Goal: Obtain resource: Obtain resource

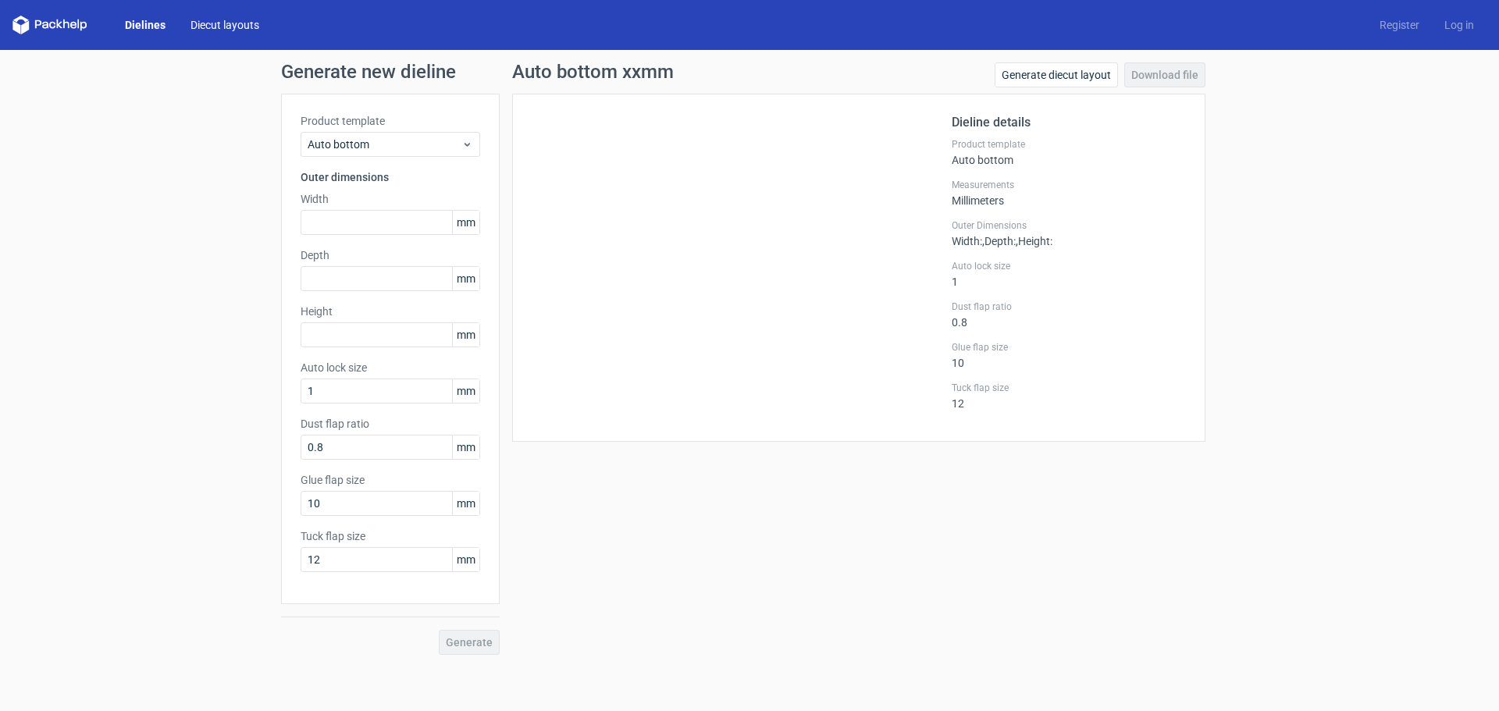
click at [212, 29] on link "Diecut layouts" at bounding box center [225, 25] width 94 height 16
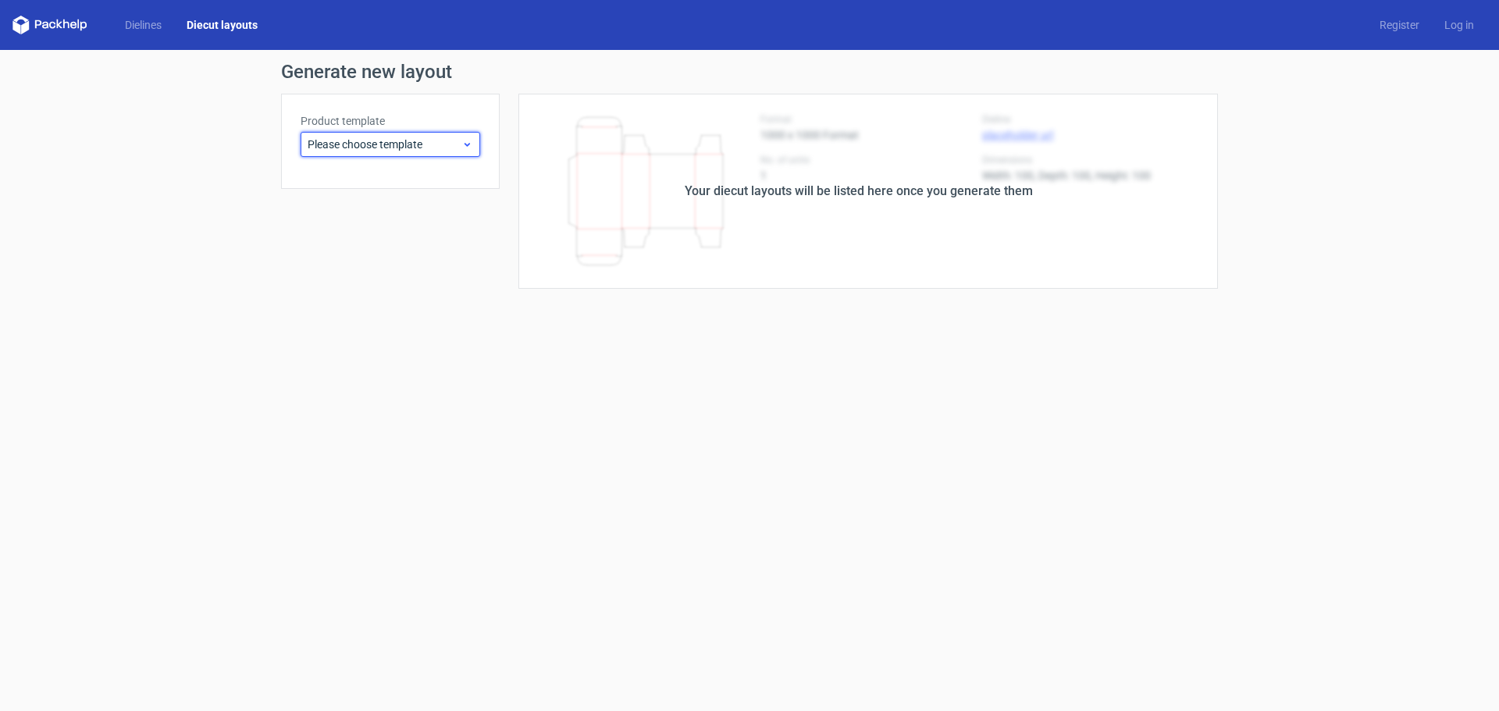
click at [355, 143] on span "Please choose template" at bounding box center [385, 145] width 154 height 16
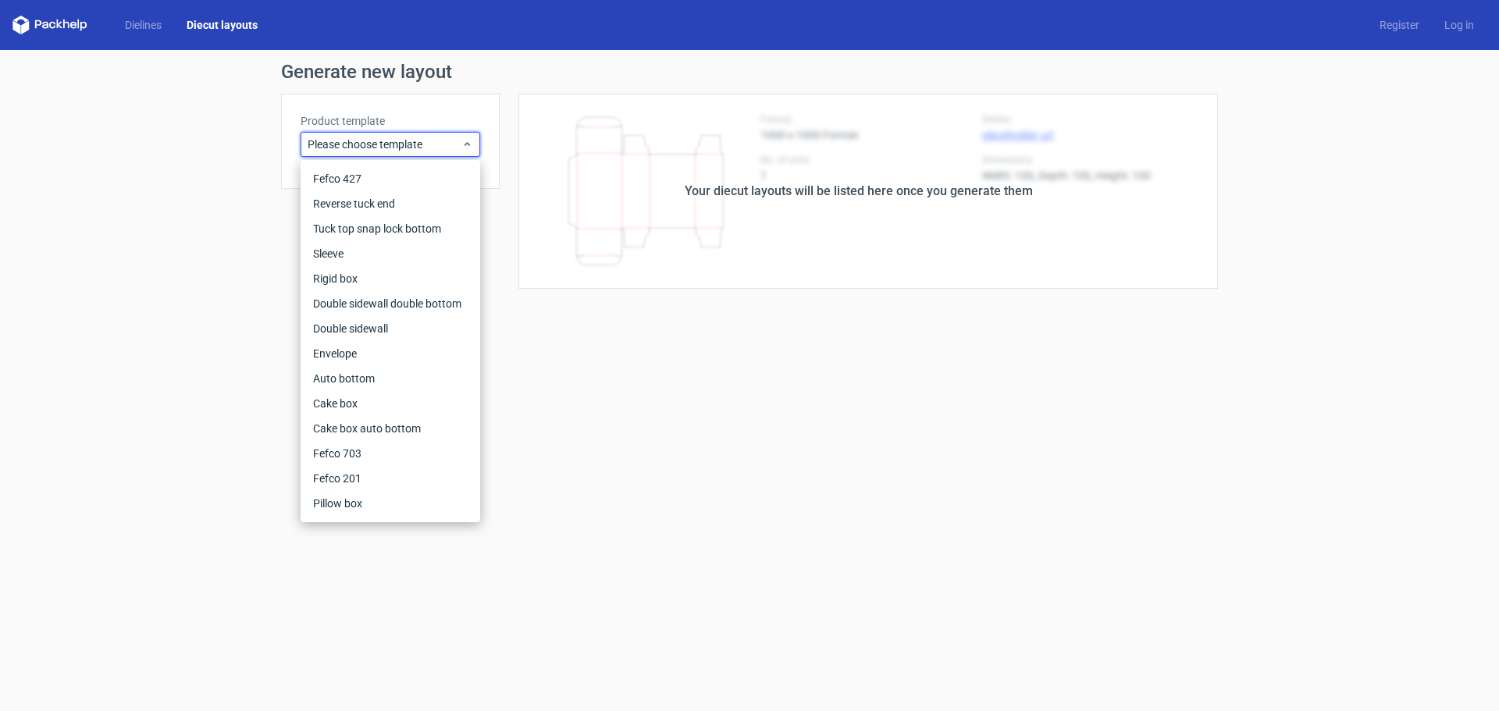
click at [215, 146] on div "Generate new layout Product template Please choose template Your diecut layouts…" at bounding box center [749, 175] width 1499 height 251
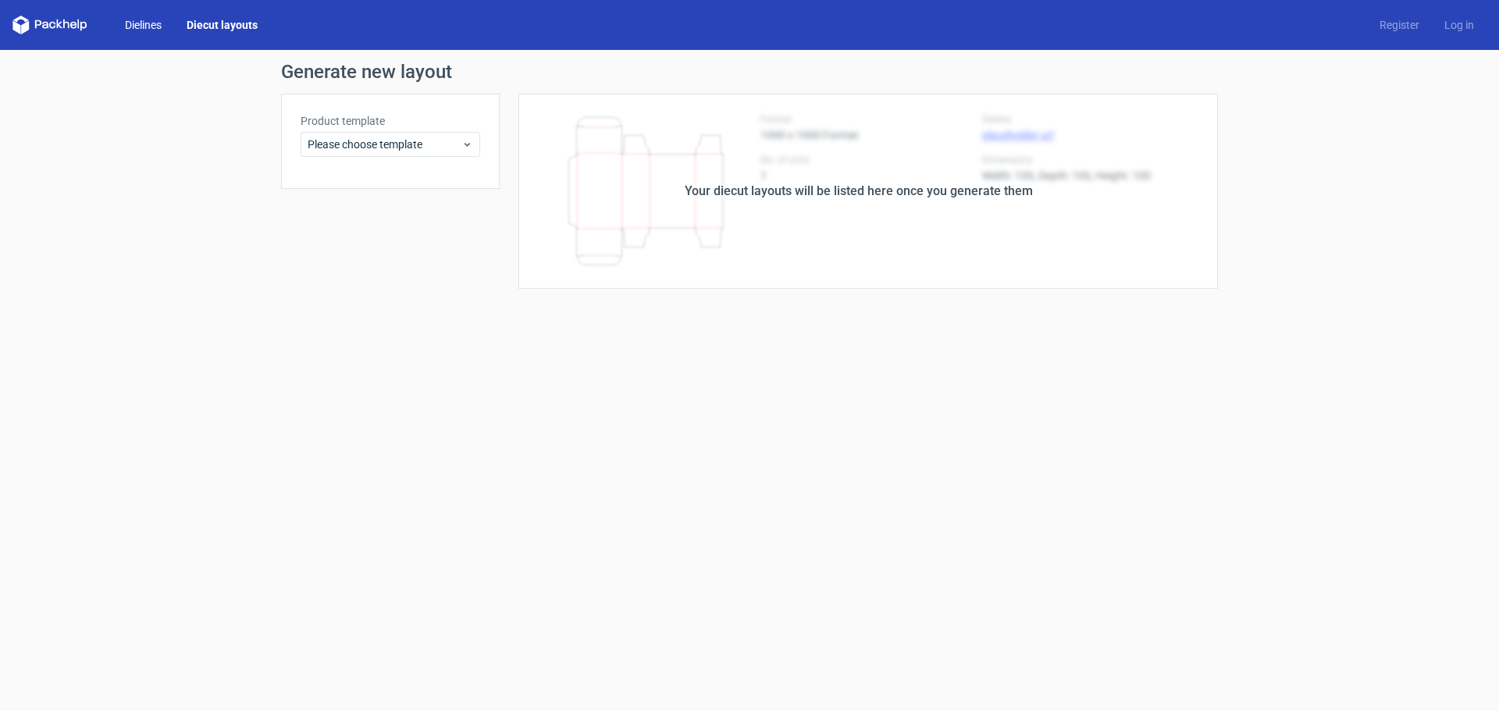
click at [145, 26] on link "Dielines" at bounding box center [143, 25] width 62 height 16
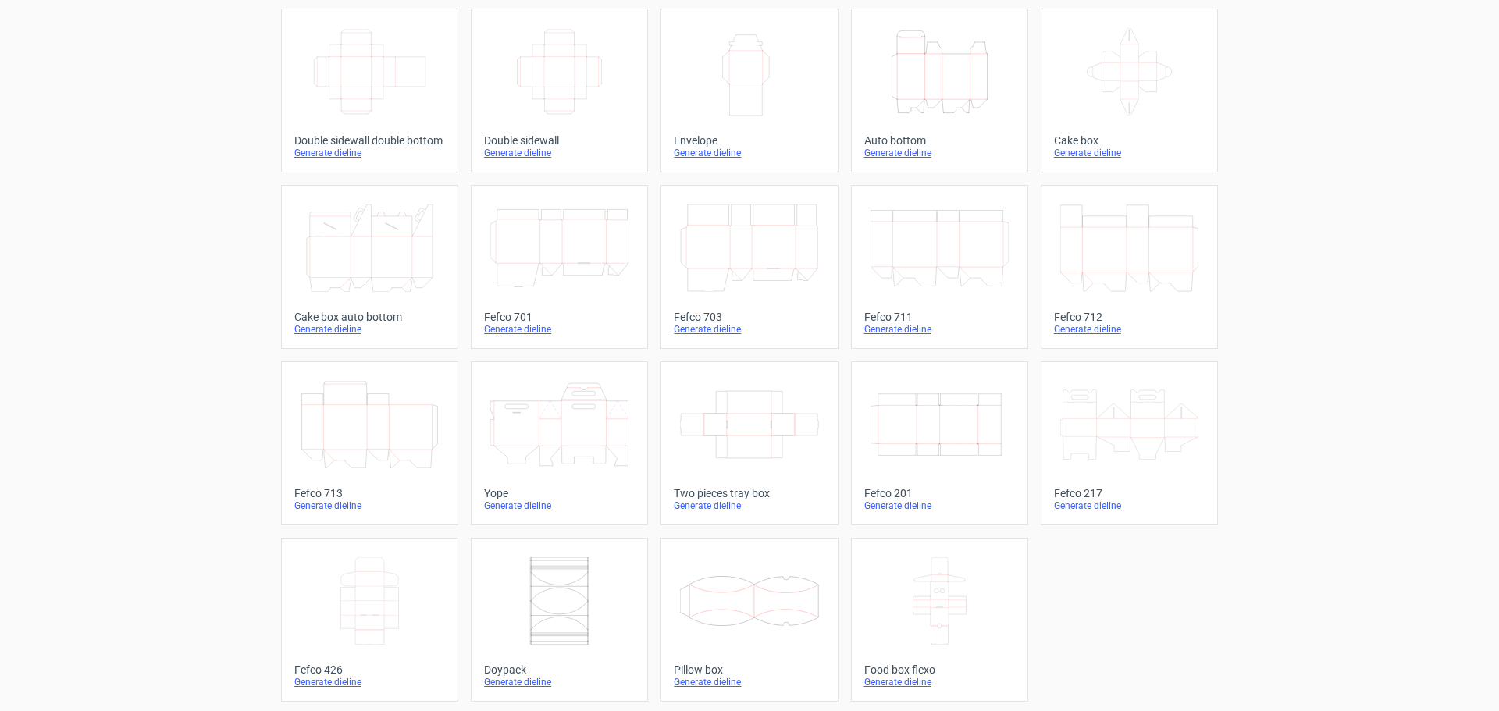
scroll to position [265, 0]
click at [924, 437] on icon "Width Depth Height" at bounding box center [940, 421] width 138 height 87
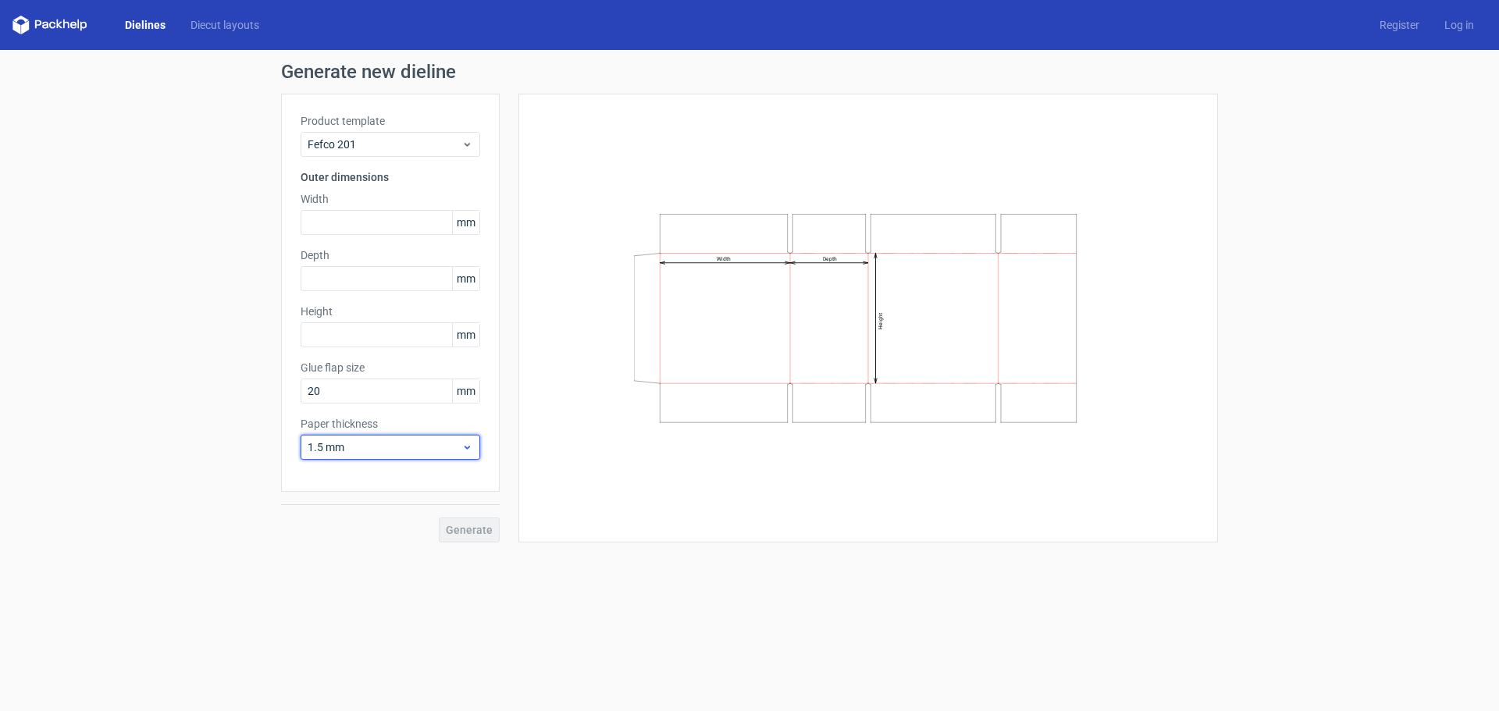
click at [471, 452] on div "1.5 mm" at bounding box center [391, 447] width 180 height 25
click at [470, 452] on icon at bounding box center [467, 447] width 12 height 12
click at [364, 388] on input "20" at bounding box center [391, 391] width 180 height 25
type input "0"
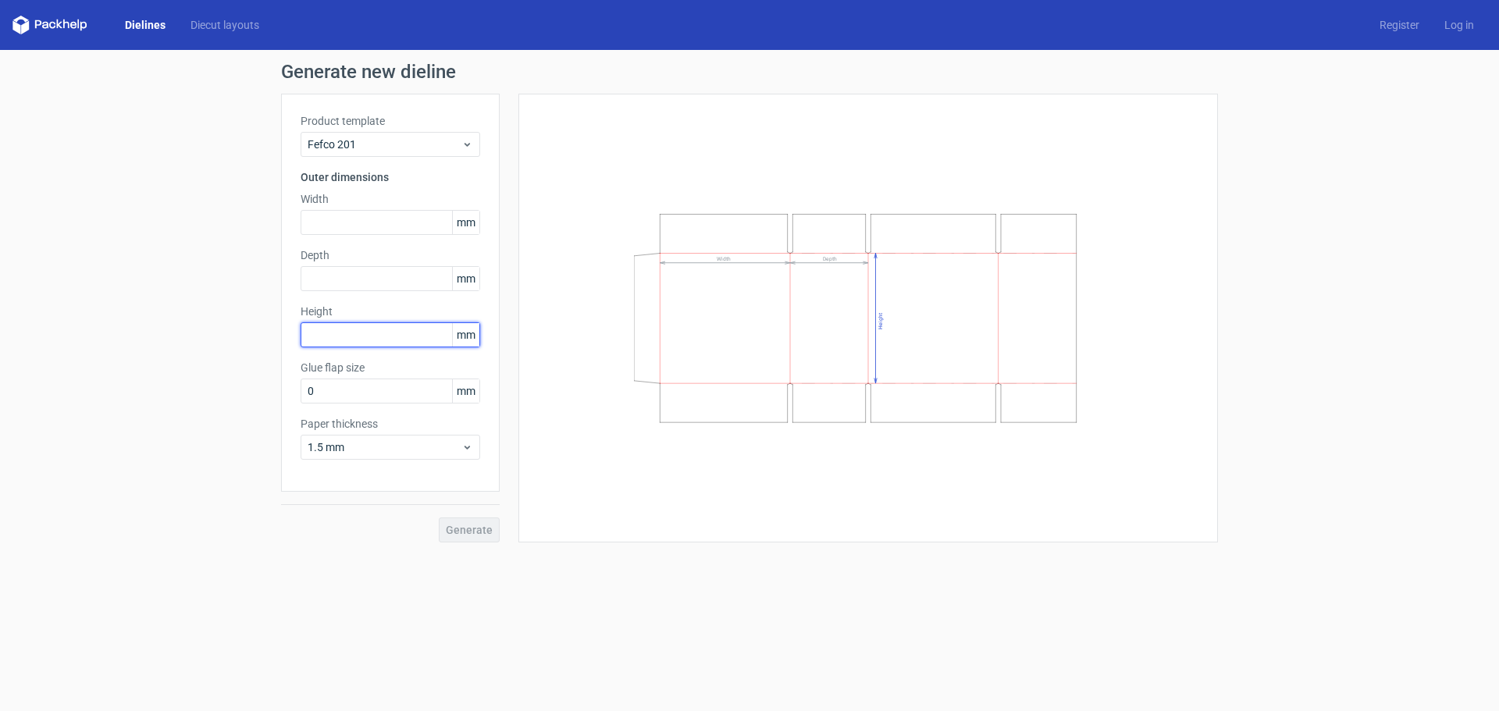
click at [369, 327] on input "text" at bounding box center [391, 334] width 180 height 25
click at [374, 394] on input "0" at bounding box center [391, 391] width 180 height 25
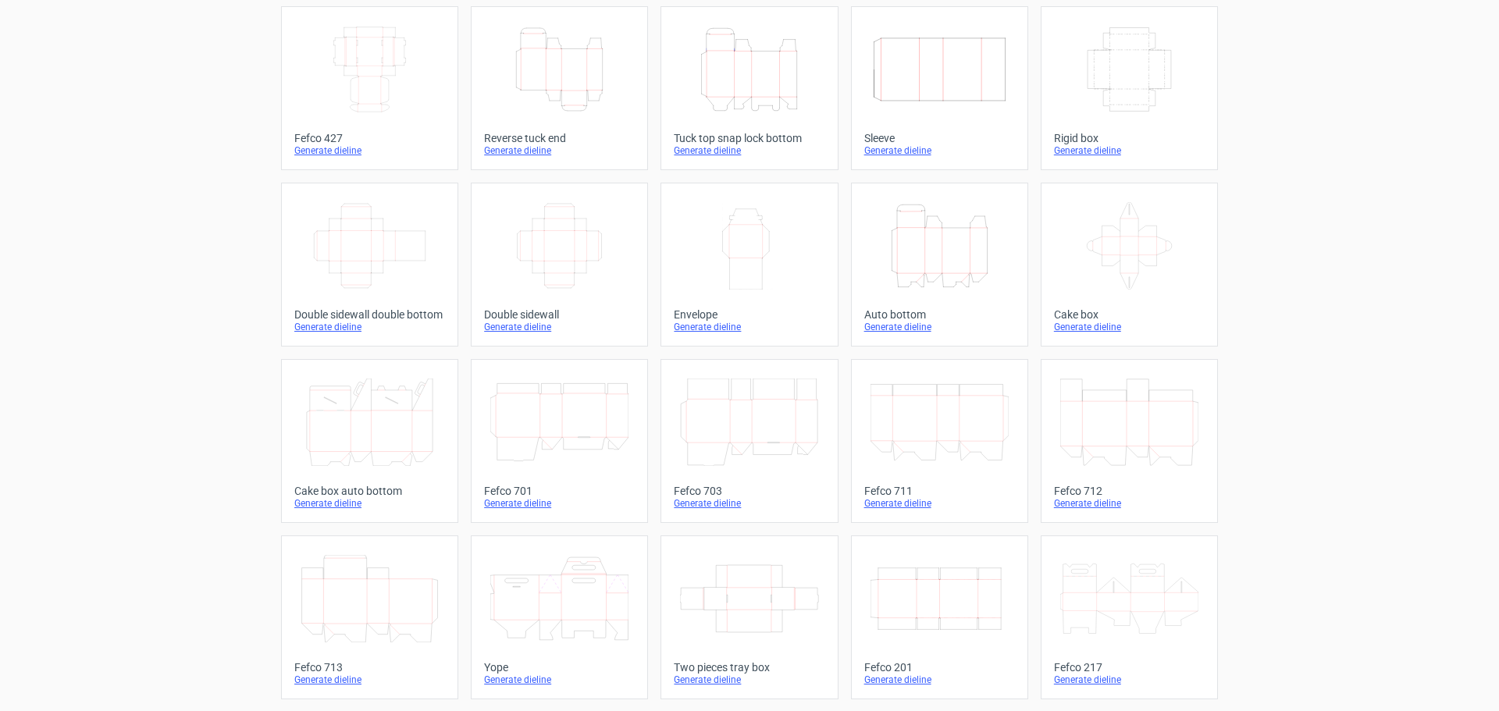
scroll to position [156, 0]
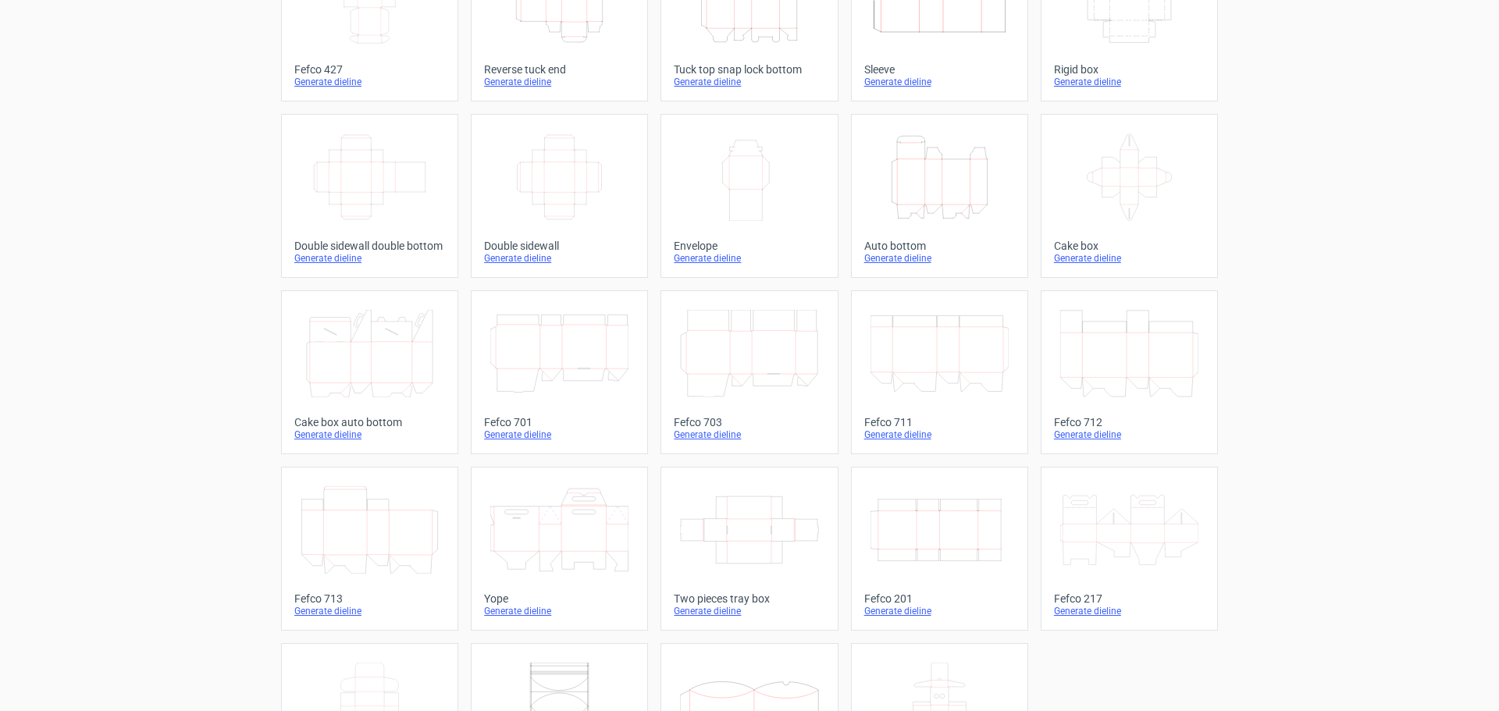
click at [949, 512] on icon "Width Depth Height" at bounding box center [940, 529] width 138 height 87
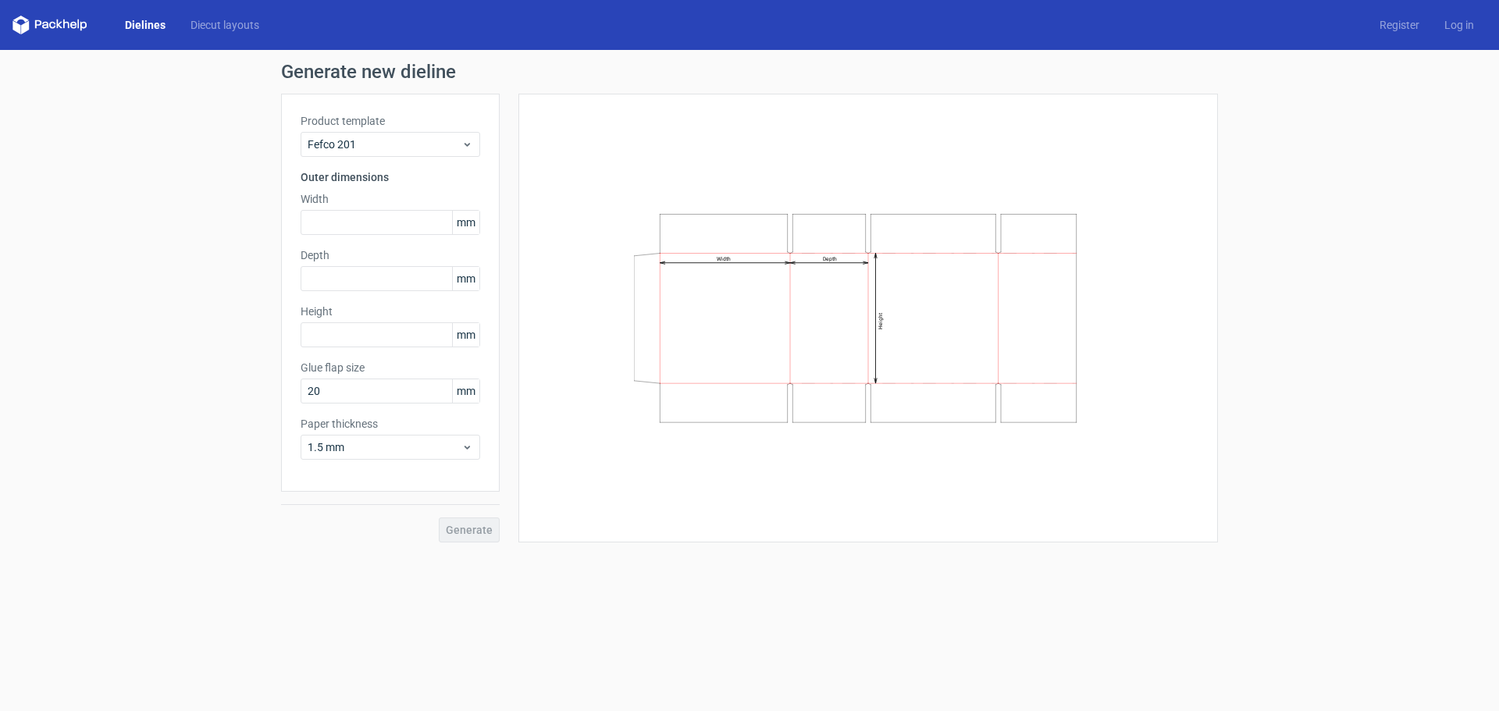
click at [1243, 347] on div "Generate new dieline Product template Fefco 201 Outer dimensions Width mm Depth…" at bounding box center [749, 302] width 1499 height 505
click at [370, 228] on input "text" at bounding box center [391, 222] width 180 height 25
type input "260"
click at [365, 282] on input "text" at bounding box center [391, 278] width 180 height 25
type input "260"
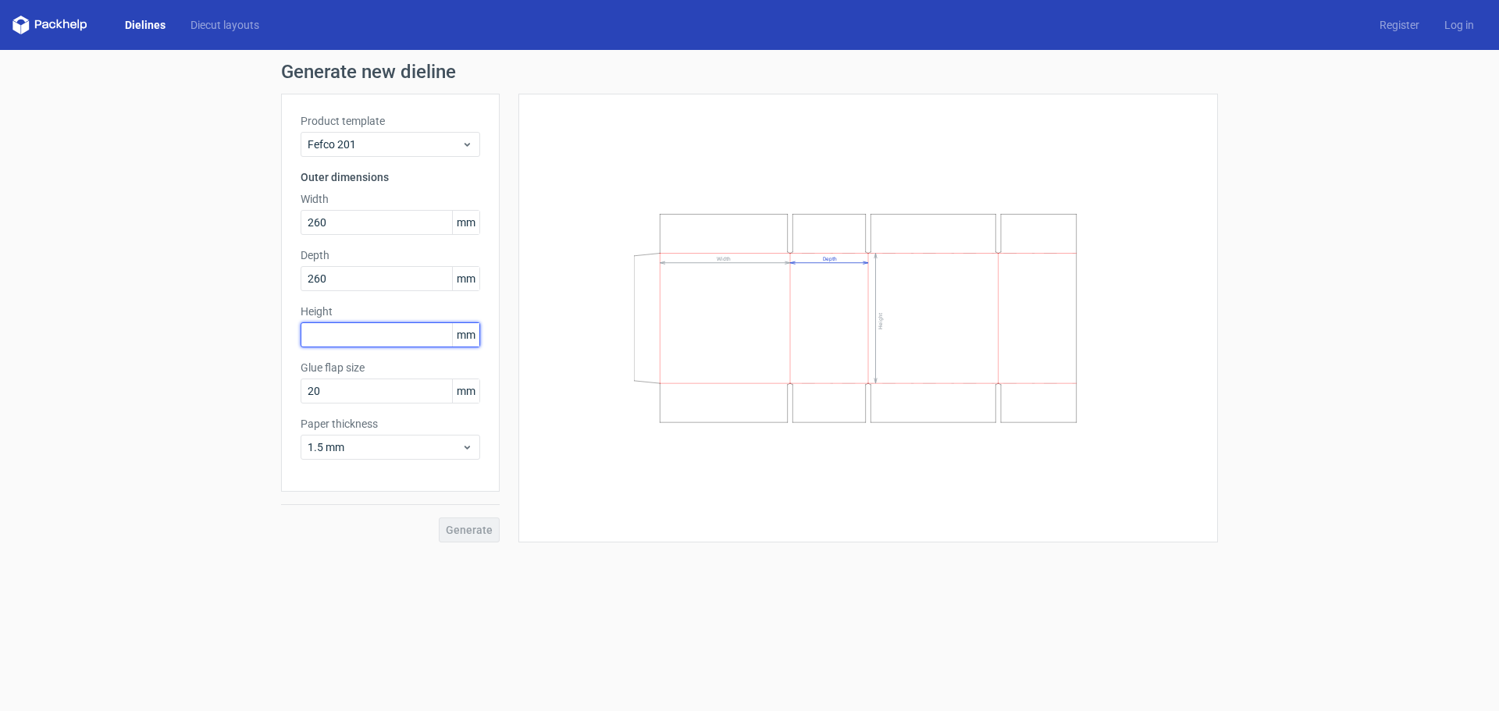
click at [376, 332] on input "text" at bounding box center [391, 334] width 180 height 25
type input "160"
click at [439, 518] on button "Generate" at bounding box center [469, 530] width 61 height 25
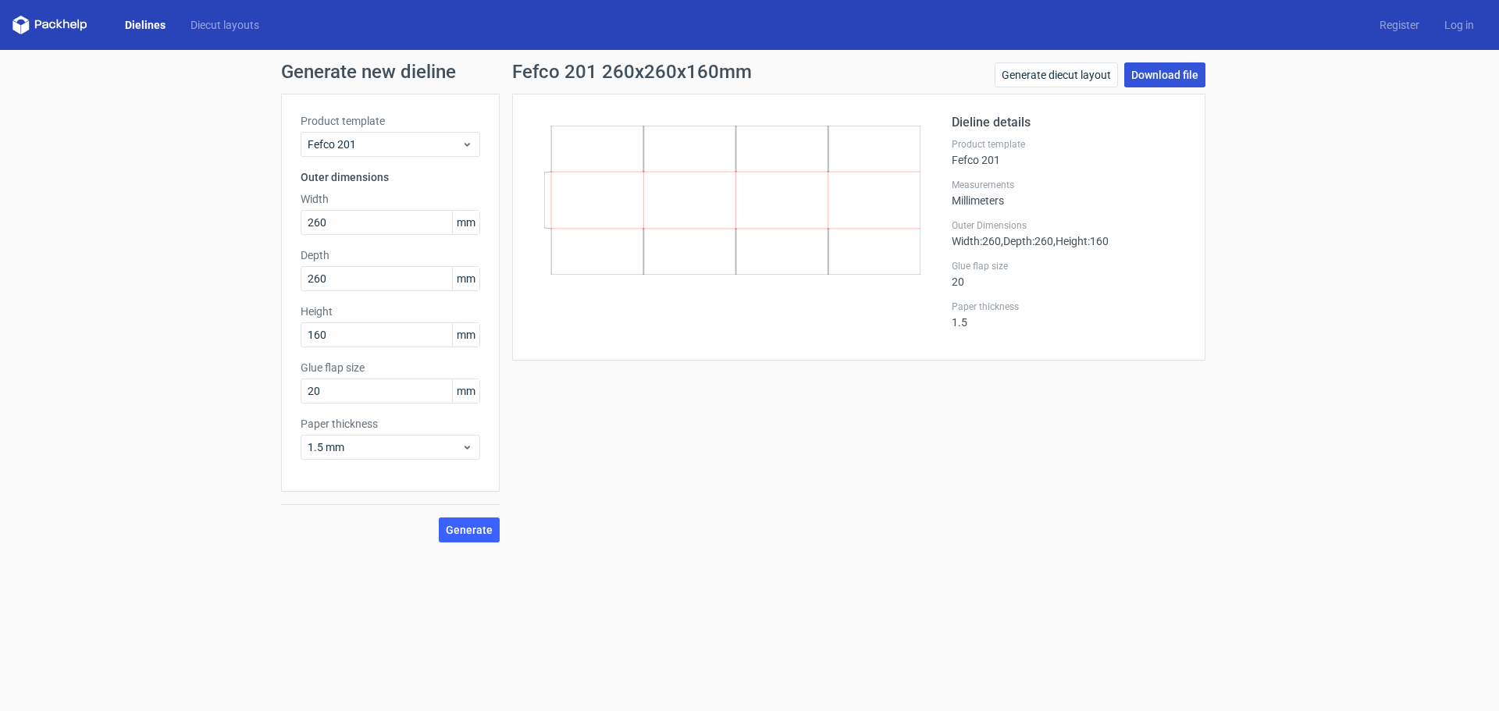
click at [1145, 82] on link "Download file" at bounding box center [1164, 74] width 81 height 25
click at [468, 450] on icon at bounding box center [467, 447] width 12 height 12
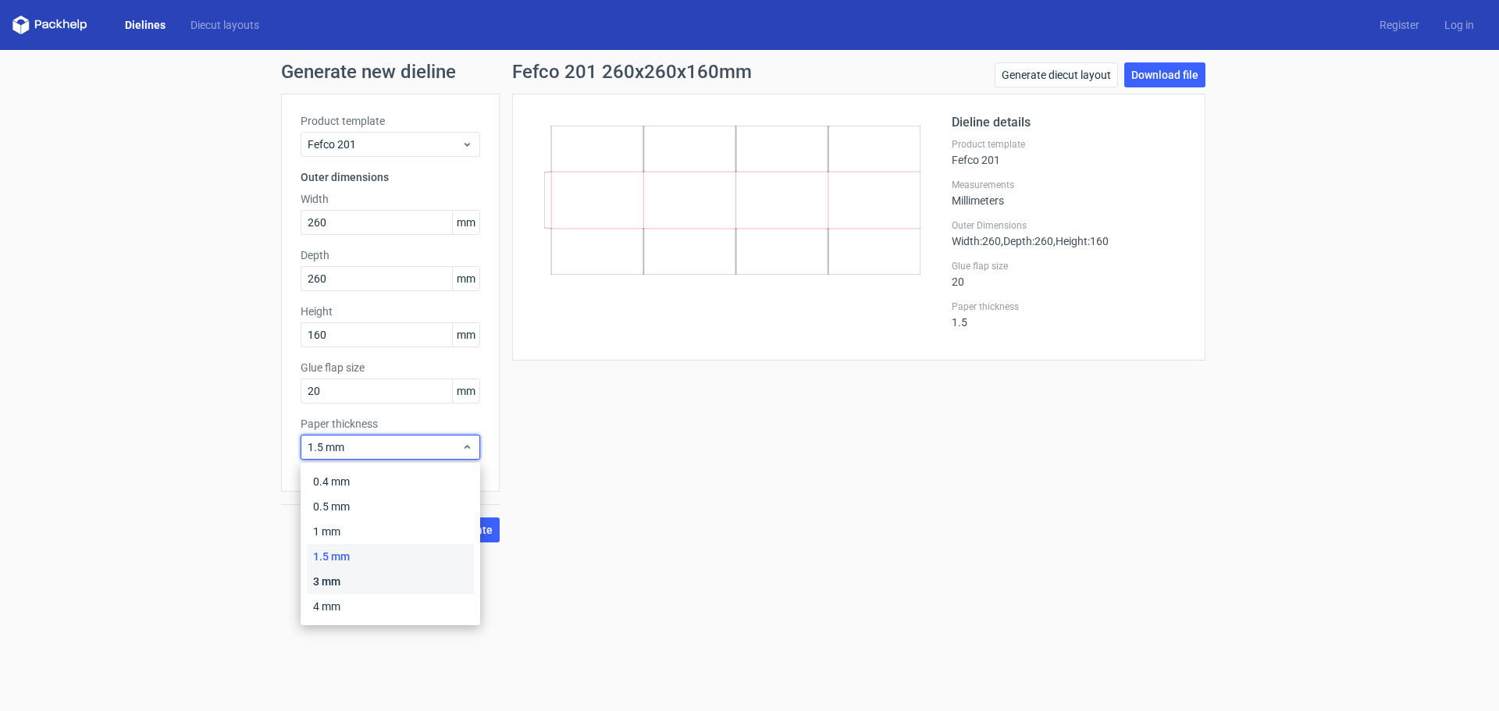
click at [404, 588] on div "3 mm" at bounding box center [390, 581] width 167 height 25
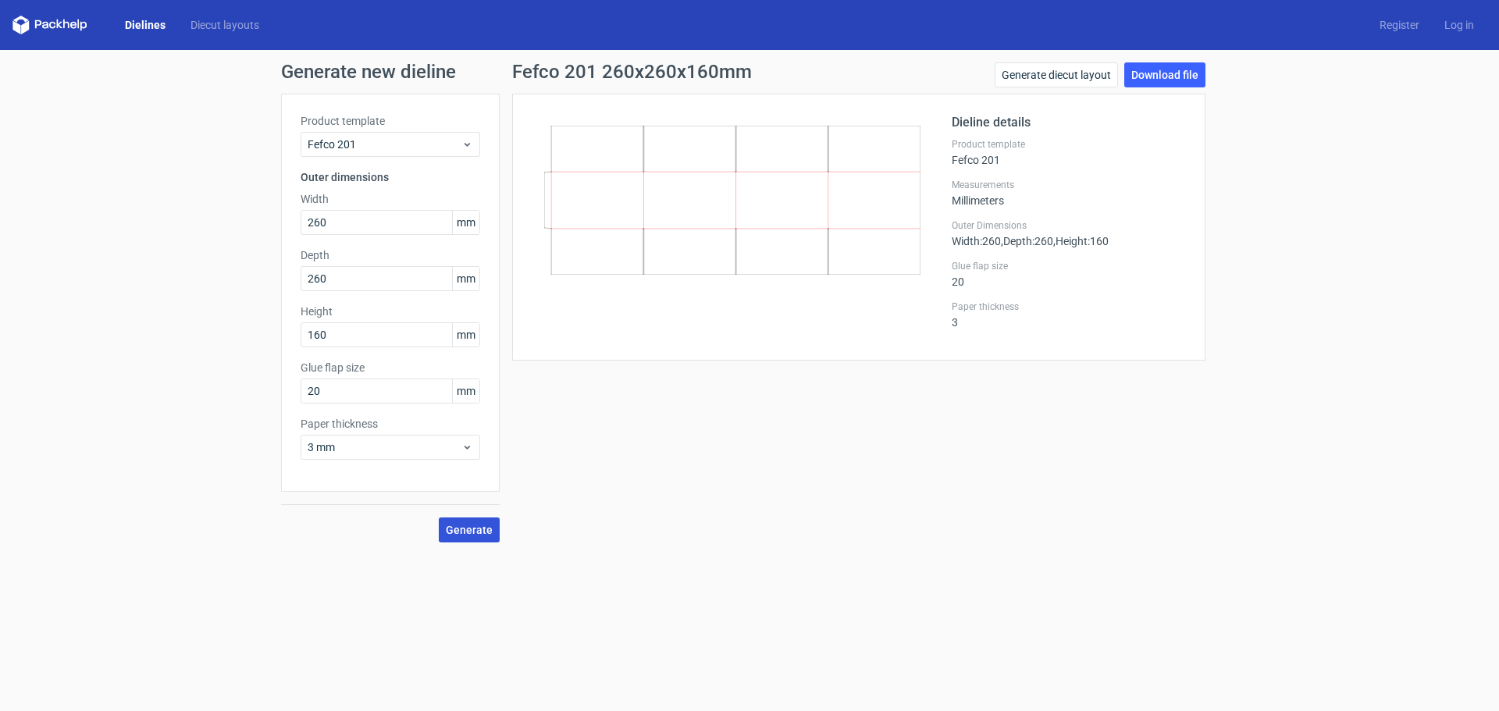
click at [456, 530] on span "Generate" at bounding box center [469, 530] width 47 height 11
click at [359, 389] on input "20" at bounding box center [391, 391] width 180 height 25
click at [428, 456] on div "3 mm" at bounding box center [391, 447] width 180 height 25
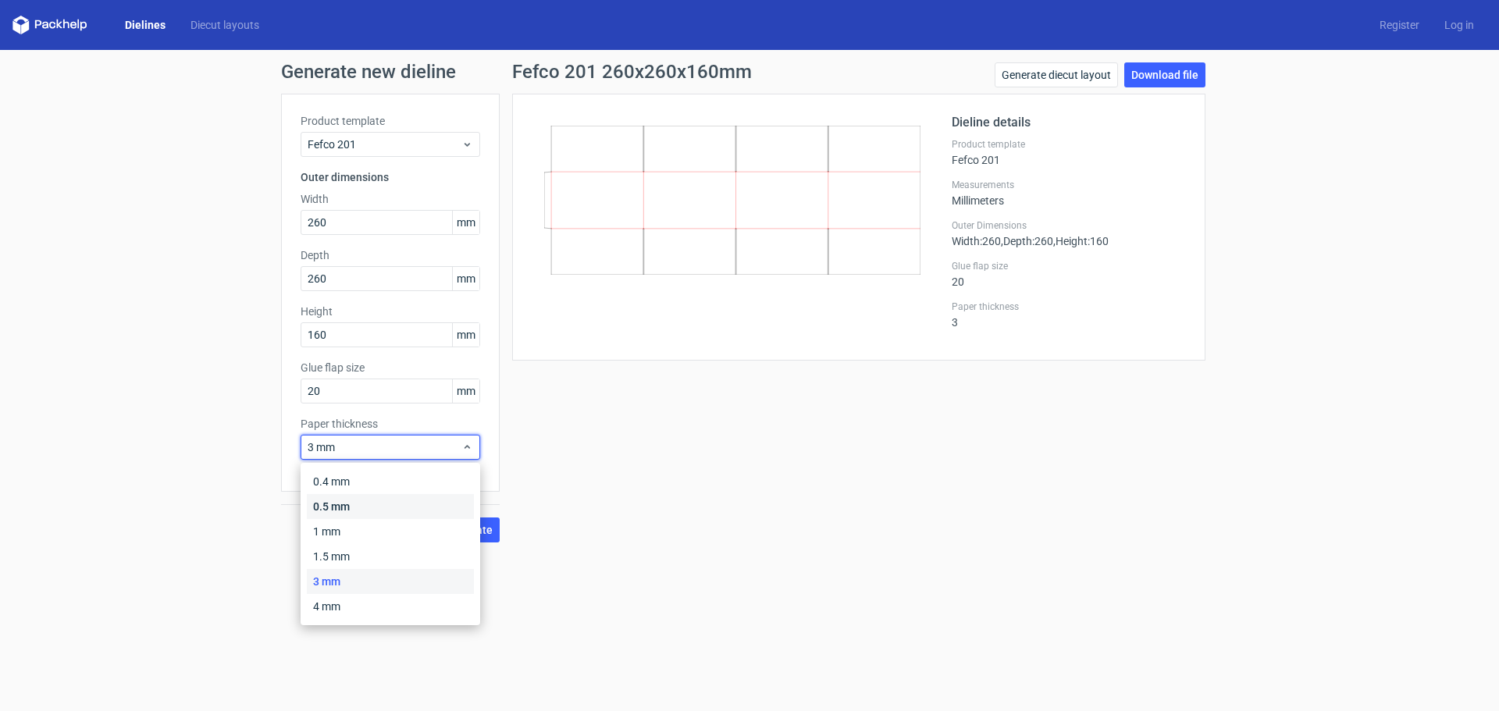
click at [371, 499] on div "0.5 mm" at bounding box center [390, 506] width 167 height 25
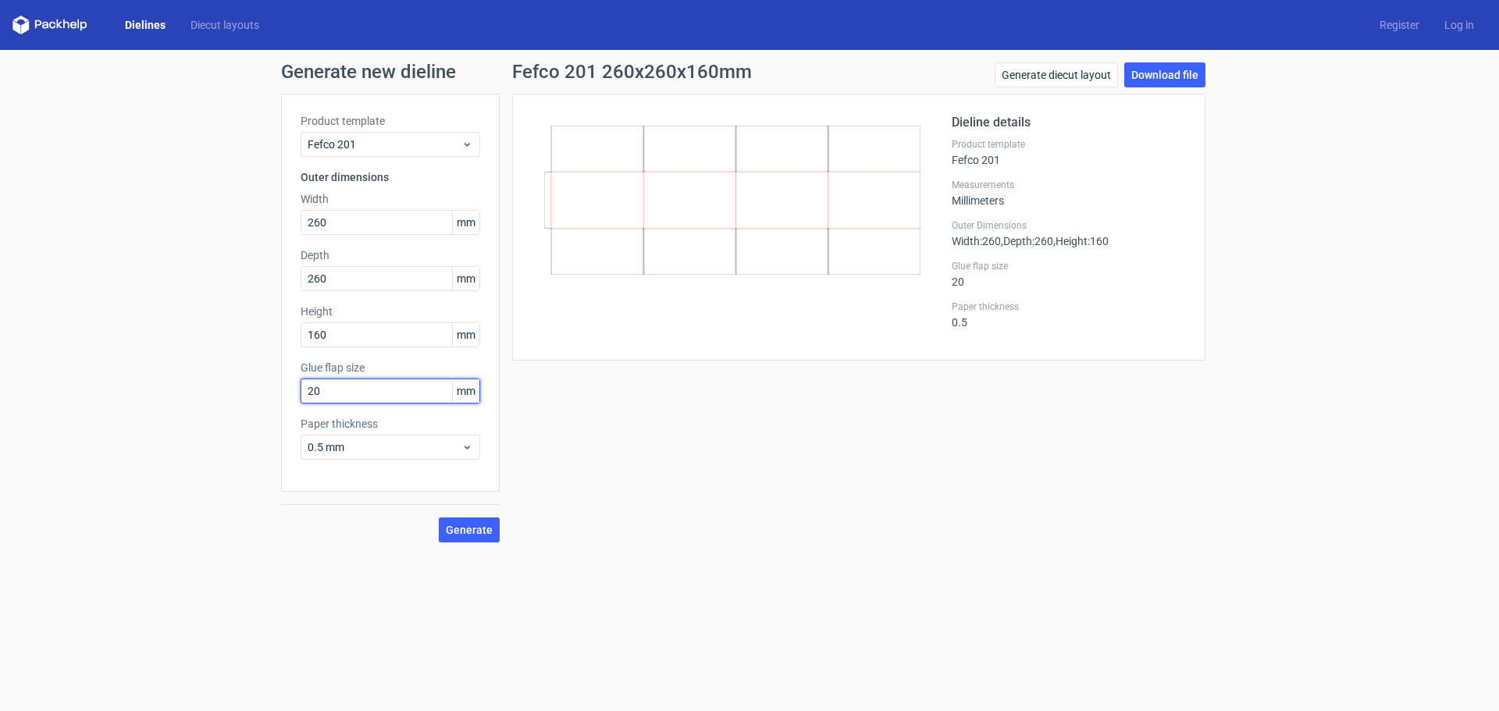
click at [315, 393] on input "20" at bounding box center [391, 391] width 180 height 25
drag, startPoint x: 315, startPoint y: 390, endPoint x: 298, endPoint y: 389, distance: 17.2
click at [298, 389] on div "Product template Fefco 201 Outer dimensions Width 260 mm Depth 260 mm Height 16…" at bounding box center [390, 293] width 219 height 398
type input "30"
click at [458, 532] on span "Generate" at bounding box center [469, 530] width 47 height 11
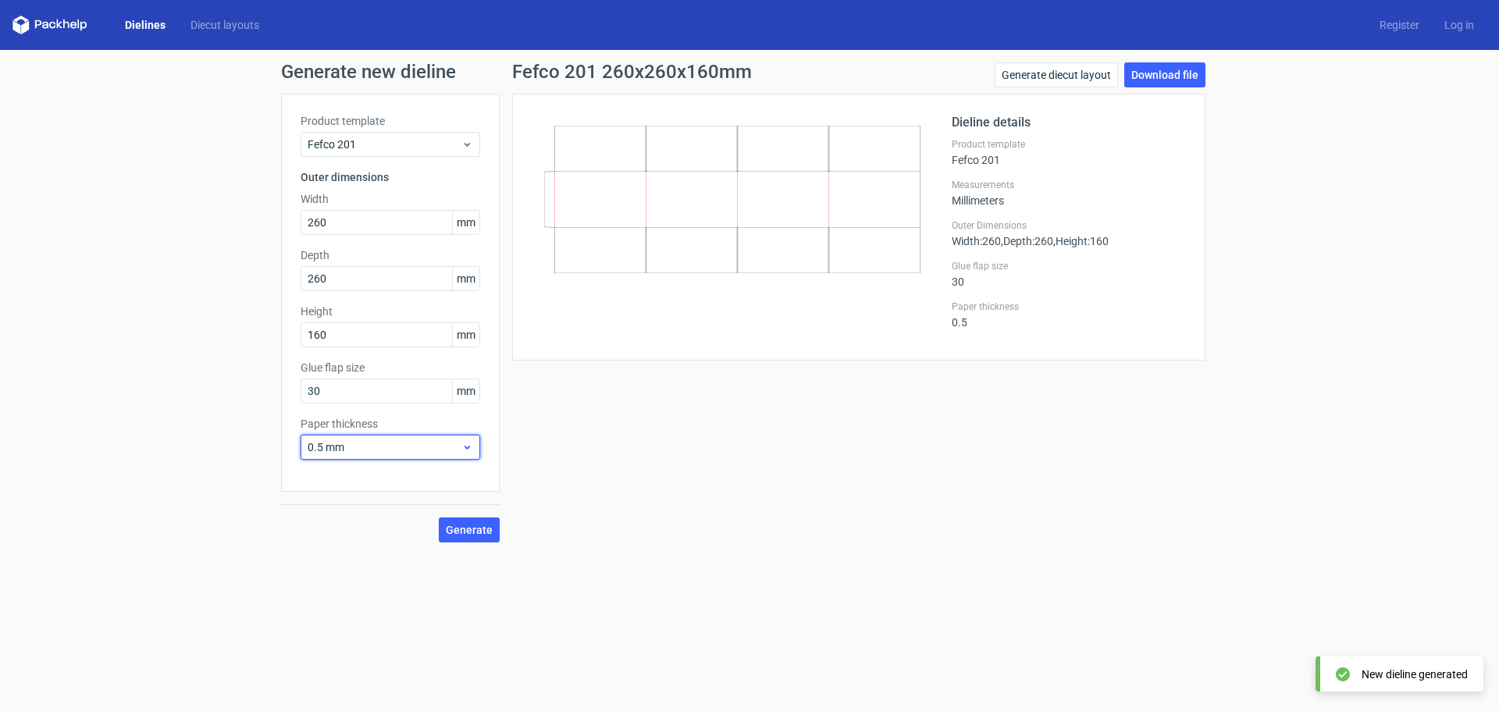
click at [474, 450] on div "0.5 mm" at bounding box center [391, 447] width 180 height 25
click at [570, 476] on div "Fefco 201 260x260x160mm Generate diecut layout Download file Dieline details Pr…" at bounding box center [859, 302] width 718 height 480
click at [333, 447] on span "0.5 mm" at bounding box center [385, 448] width 154 height 16
click at [438, 443] on span "0.5 mm" at bounding box center [385, 448] width 154 height 16
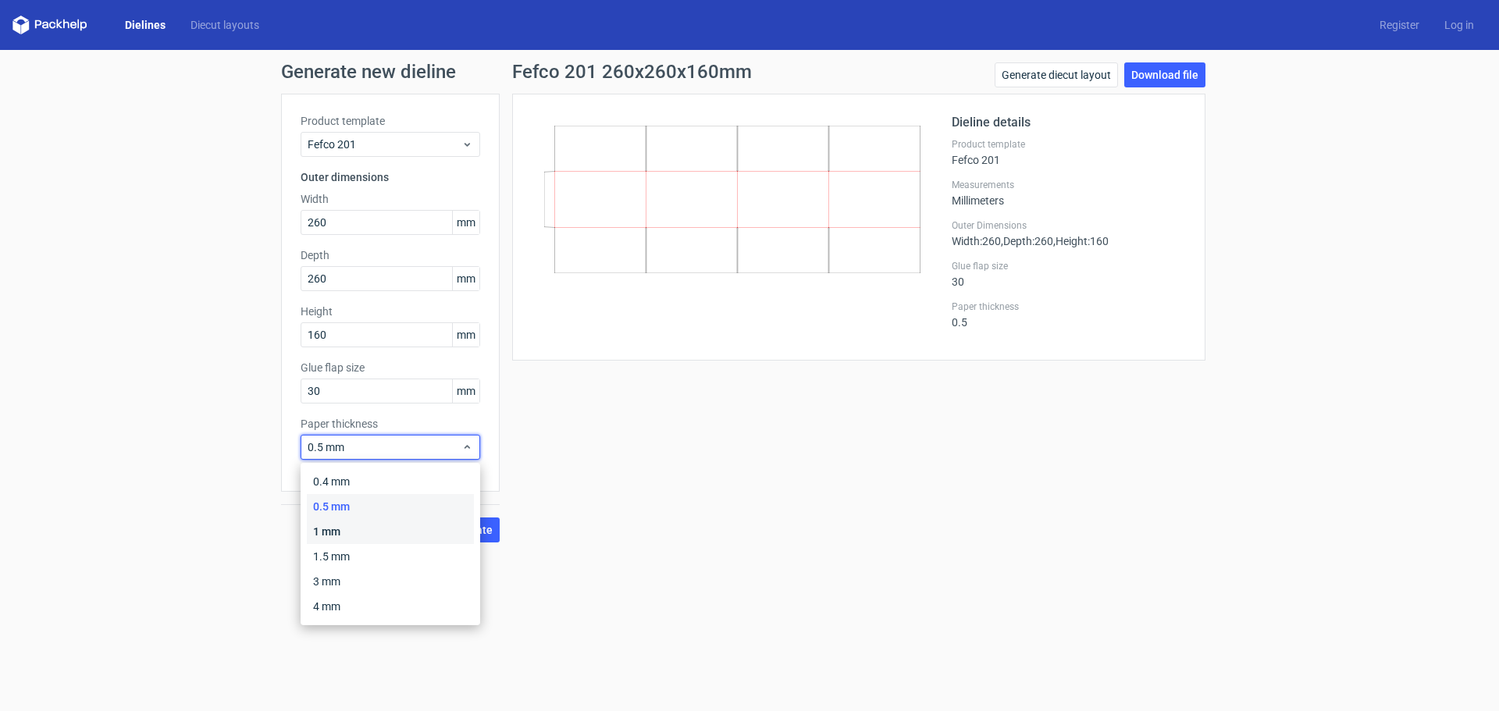
click at [374, 521] on div "1 mm" at bounding box center [390, 531] width 167 height 25
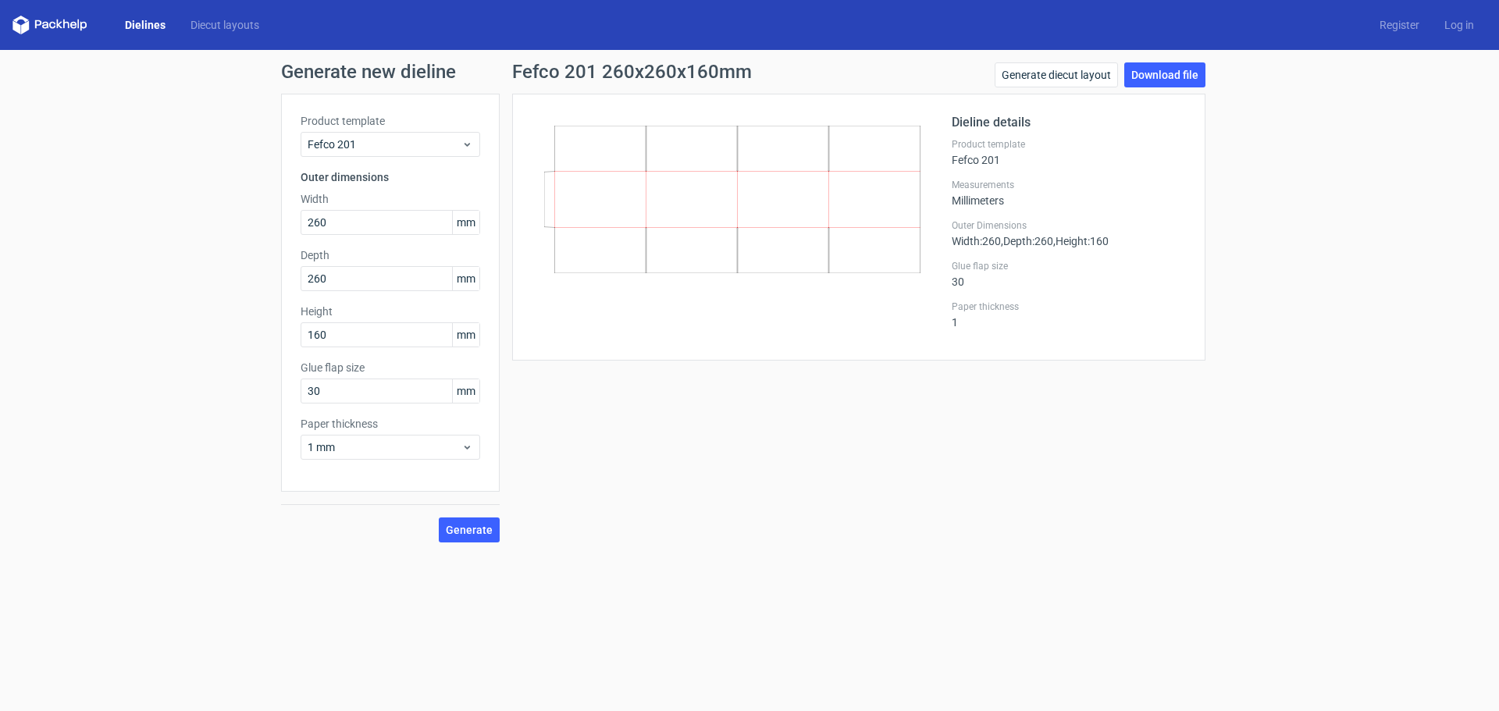
click at [550, 457] on div "Fefco 201 260x260x160mm Generate diecut layout Download file Dieline details Pr…" at bounding box center [859, 302] width 718 height 480
click at [992, 308] on label "Paper thickness" at bounding box center [1069, 307] width 234 height 12
click at [1144, 76] on link "Download file" at bounding box center [1164, 74] width 81 height 25
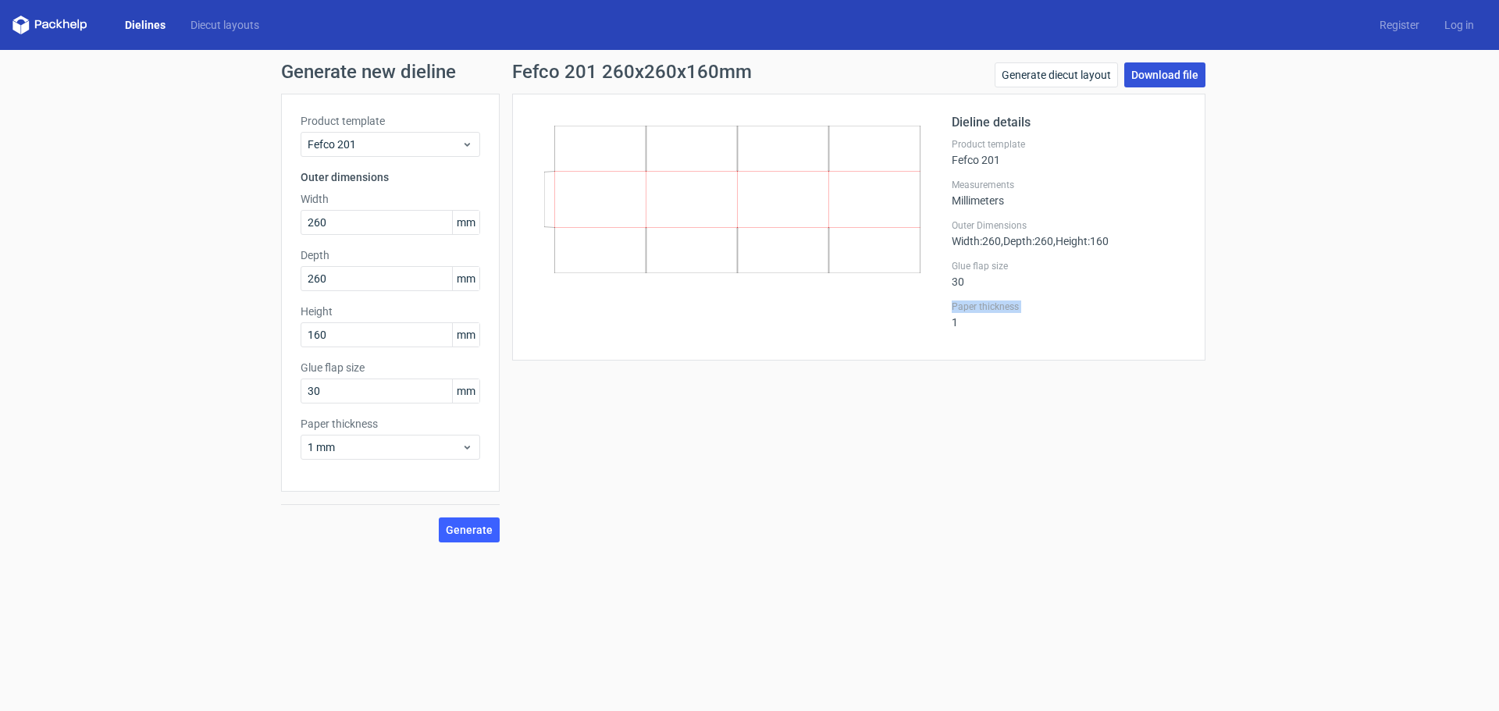
click at [1173, 77] on link "Download file" at bounding box center [1164, 74] width 81 height 25
